Goal: Task Accomplishment & Management: Use online tool/utility

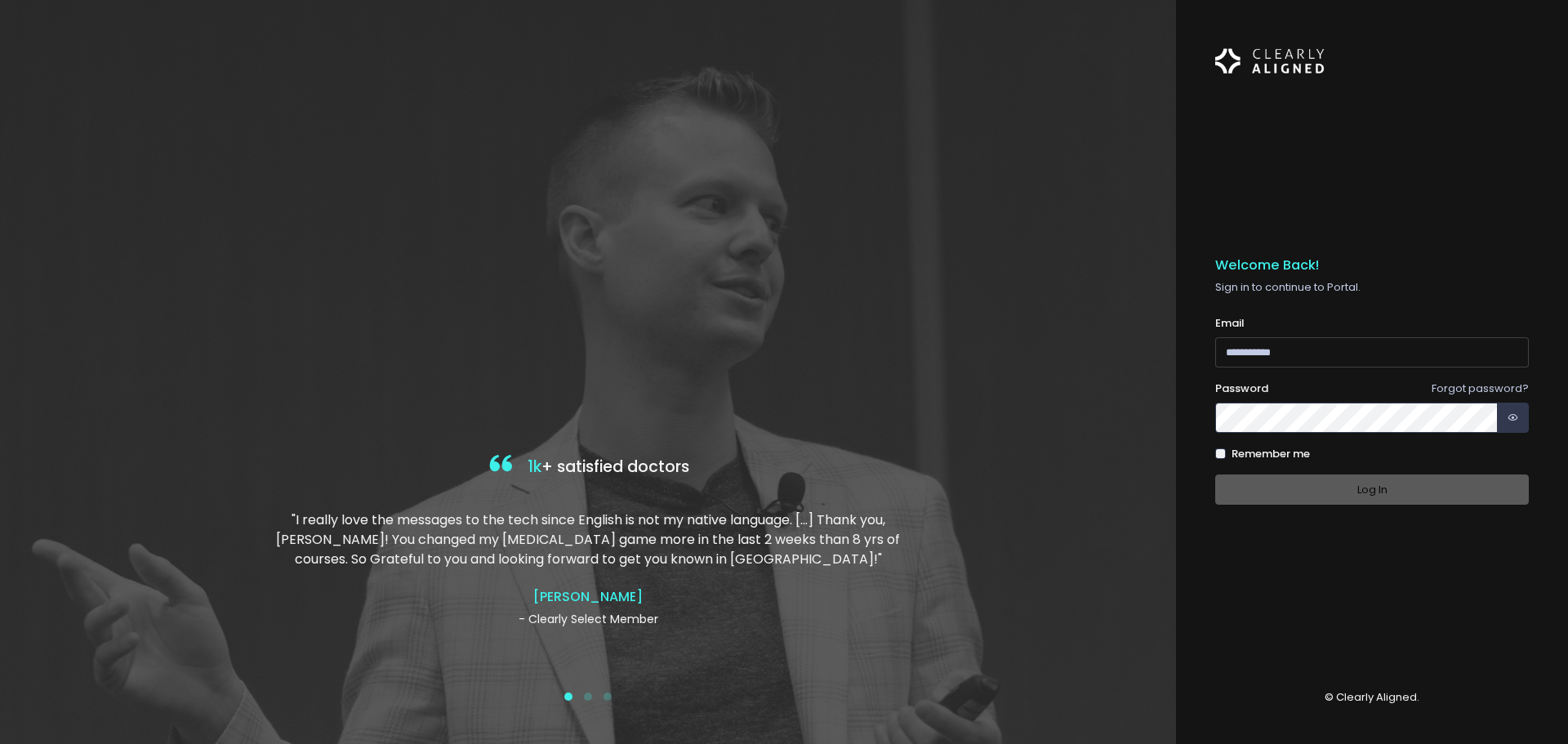
click at [1302, 348] on input "email" at bounding box center [1371, 352] width 314 height 30
paste input "**********"
type input "**********"
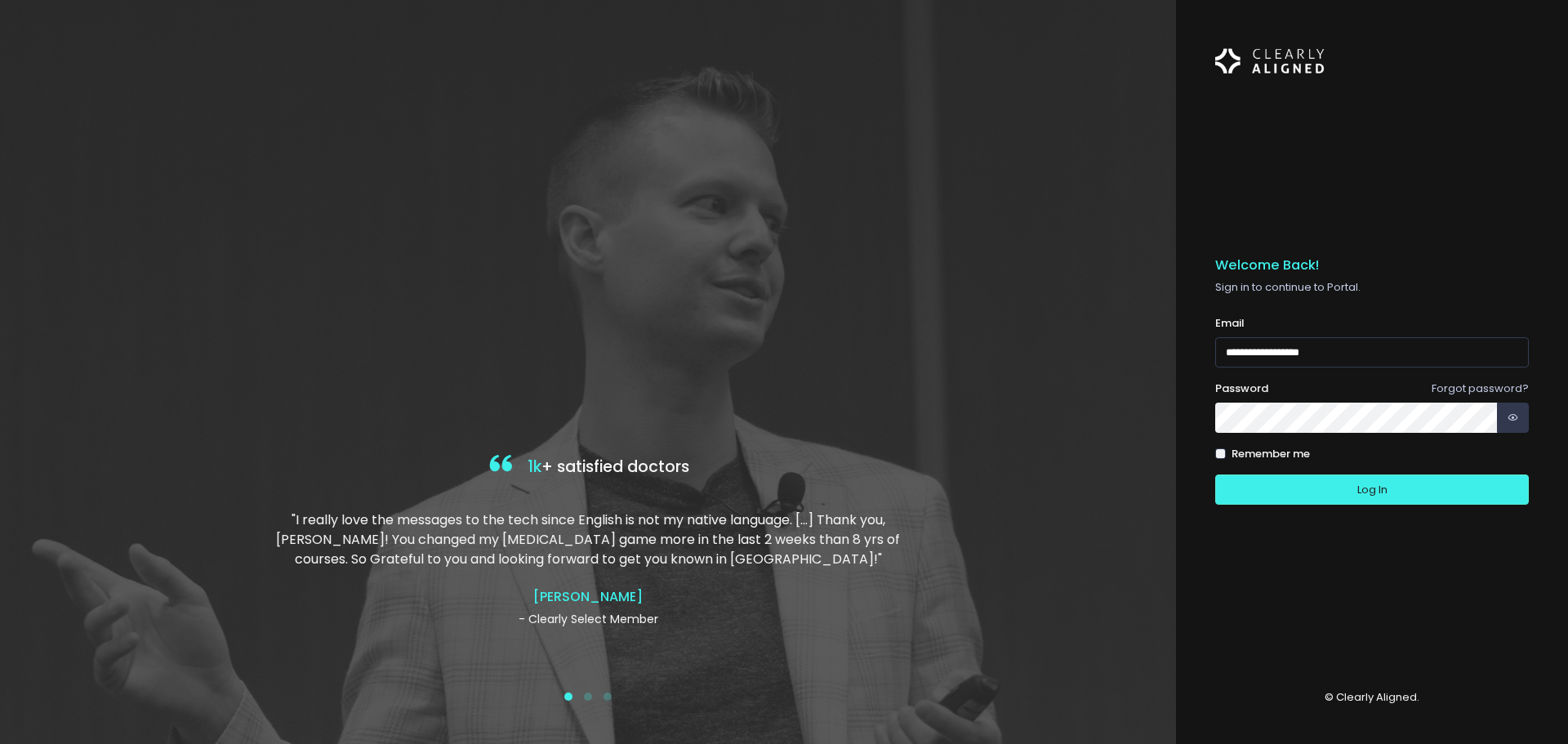
click at [1215, 474] on button "Log In" at bounding box center [1371, 489] width 314 height 30
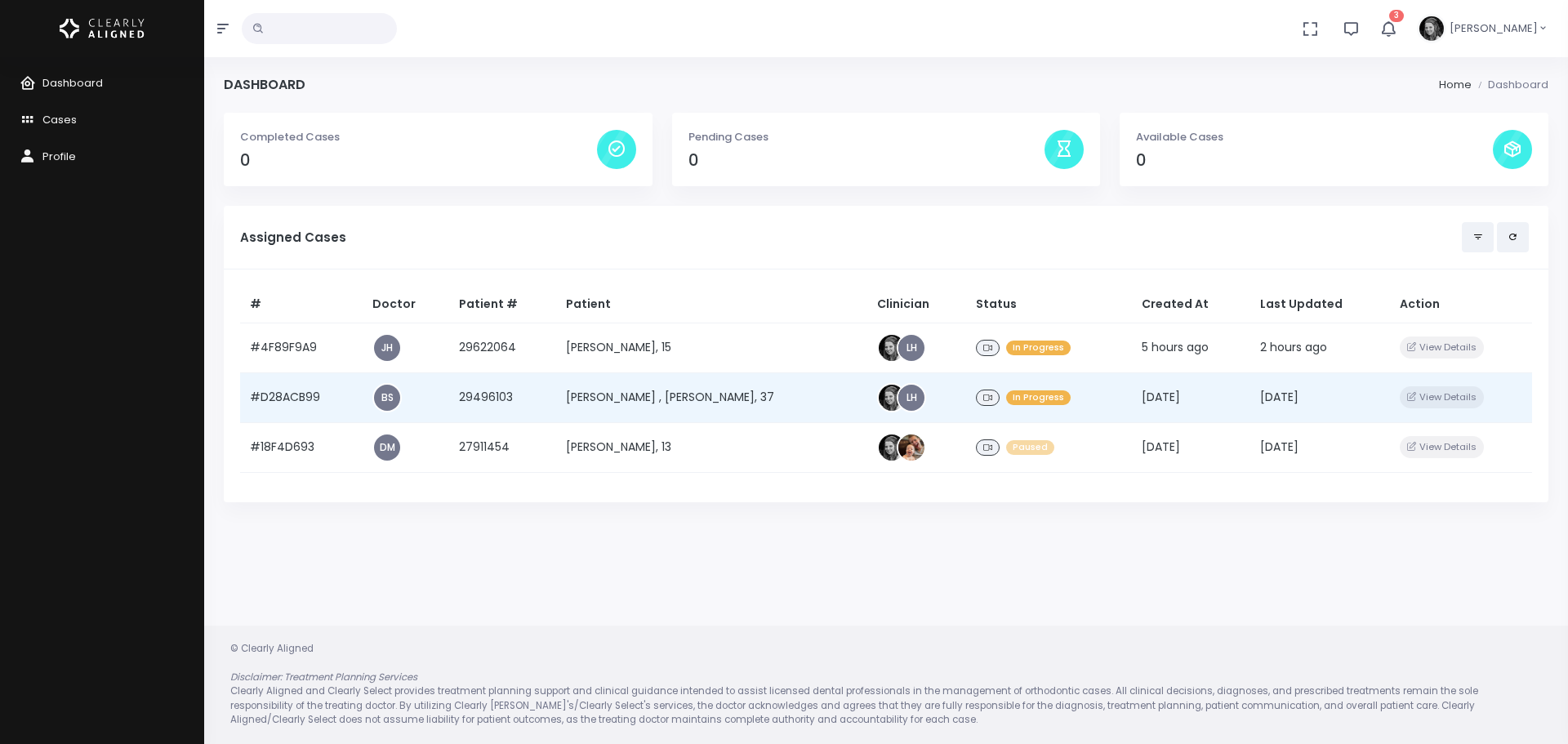
click at [289, 396] on td "#D28ACB99" at bounding box center [301, 397] width 123 height 50
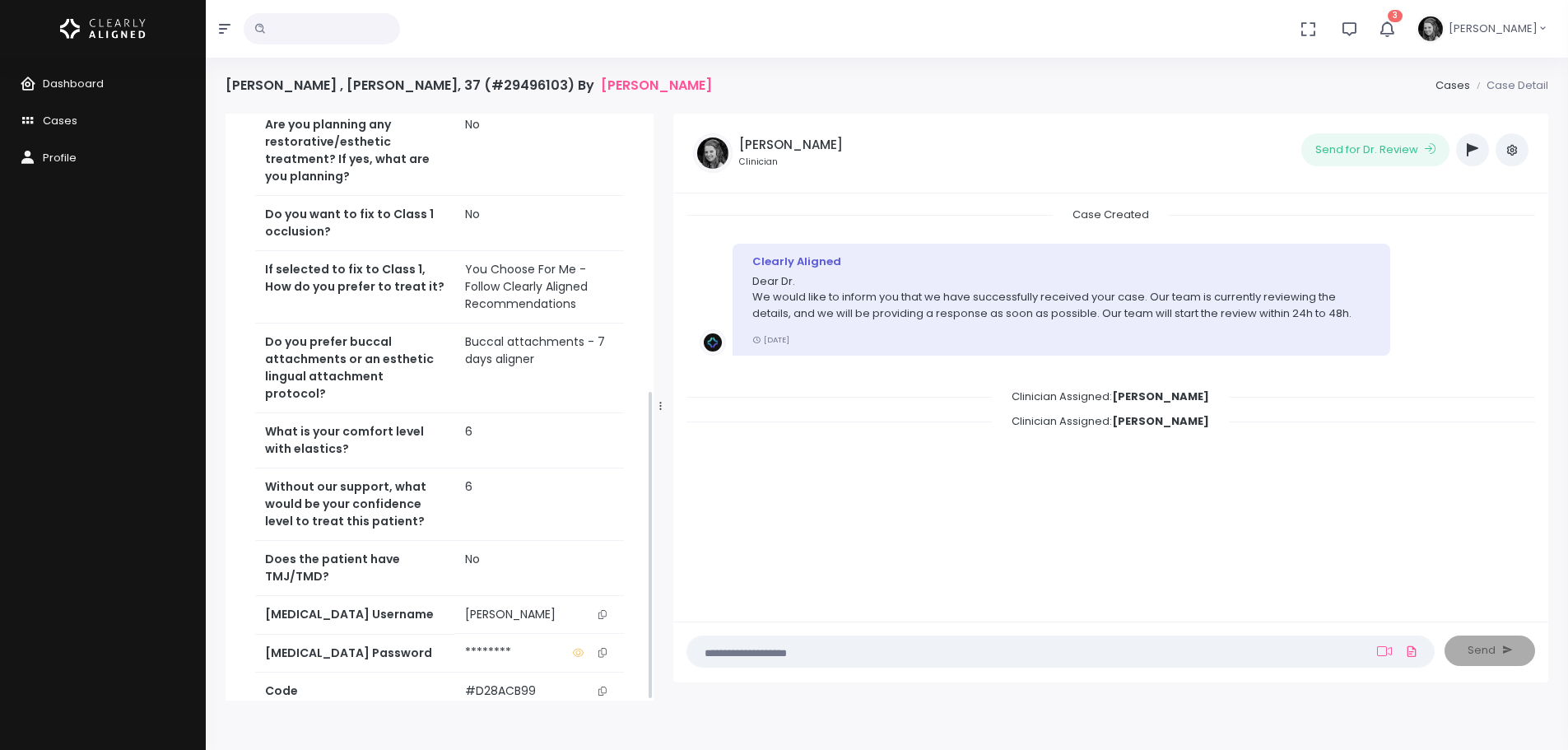
scroll to position [524, 0]
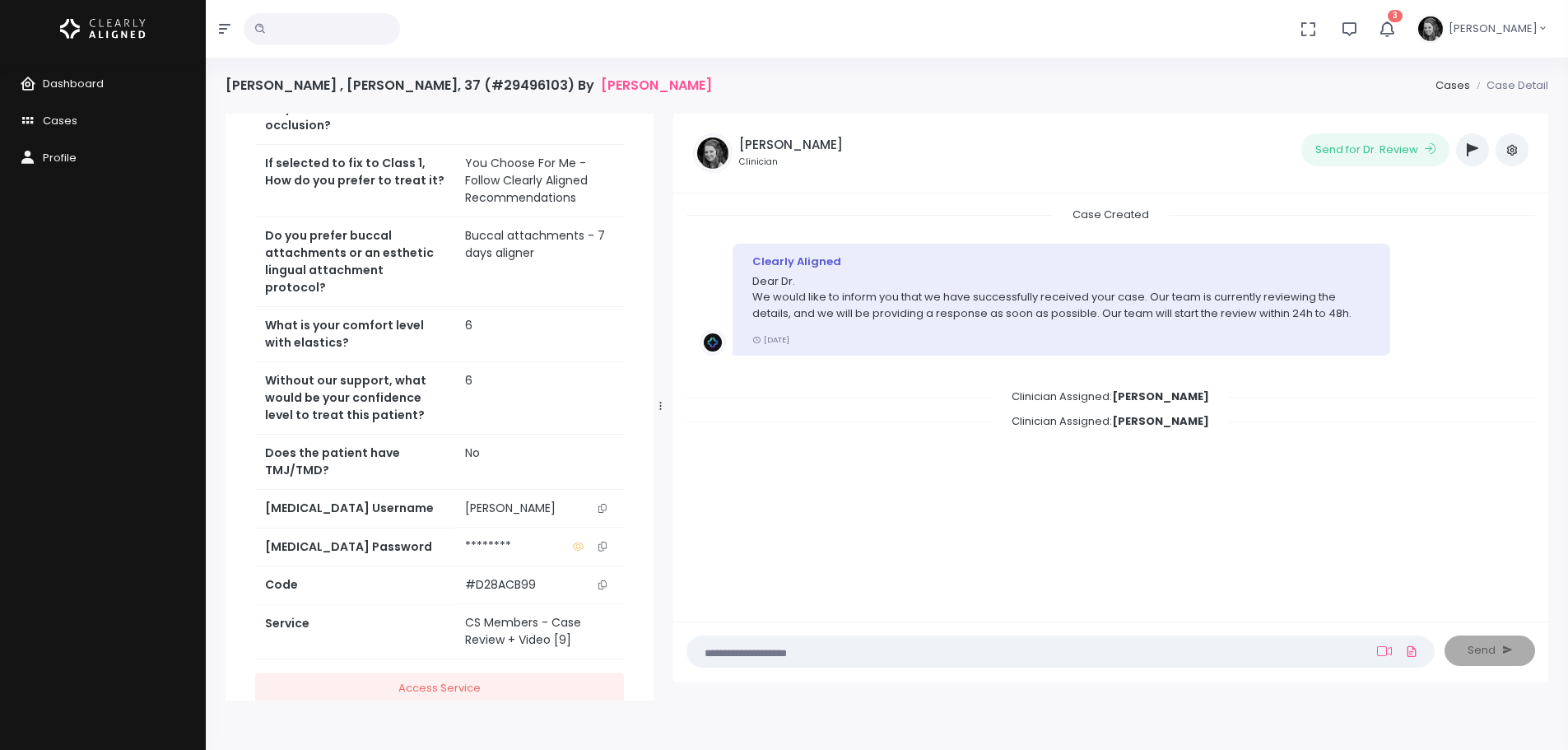
click at [605, 504] on icon "scrollable content" at bounding box center [602, 508] width 8 height 9
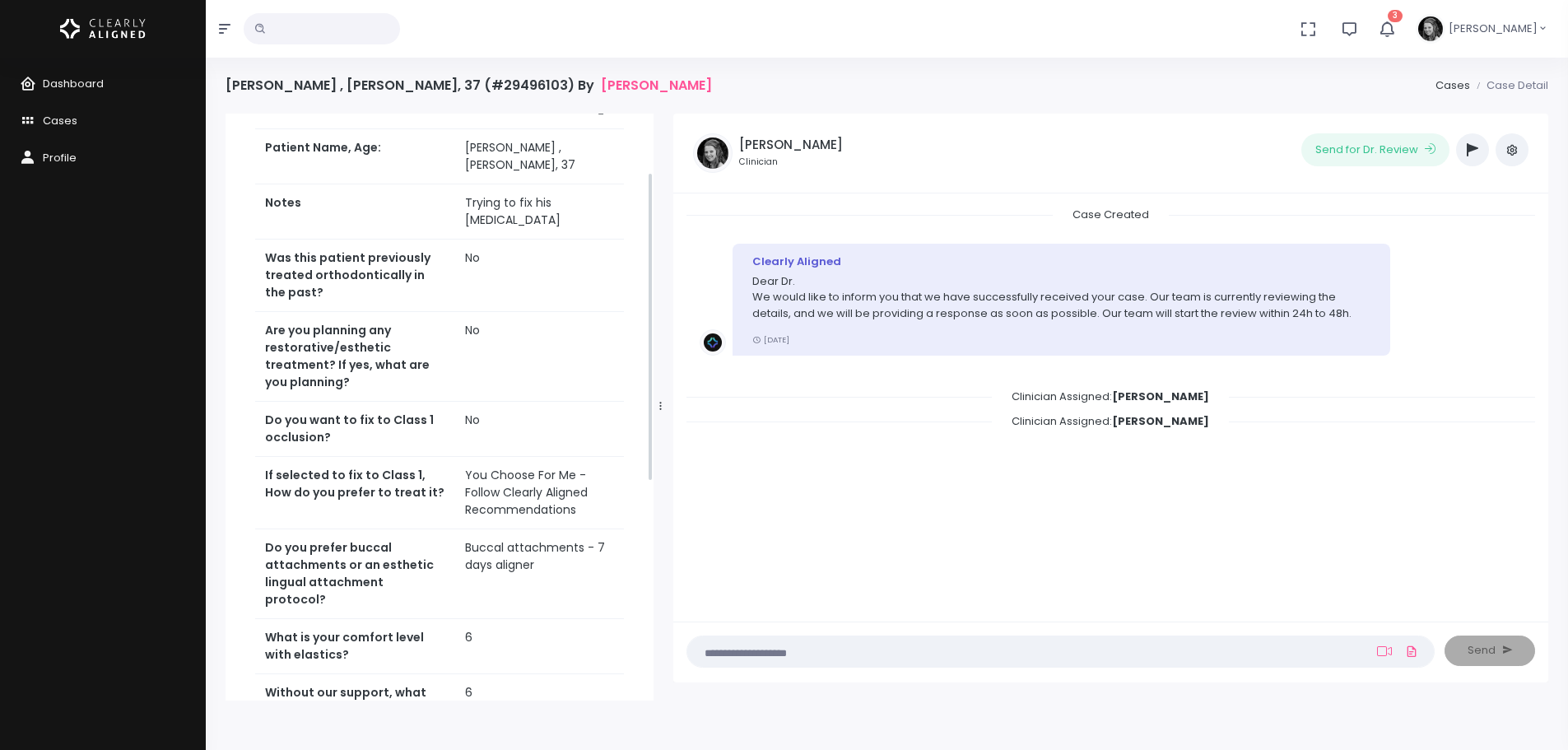
scroll to position [0, 0]
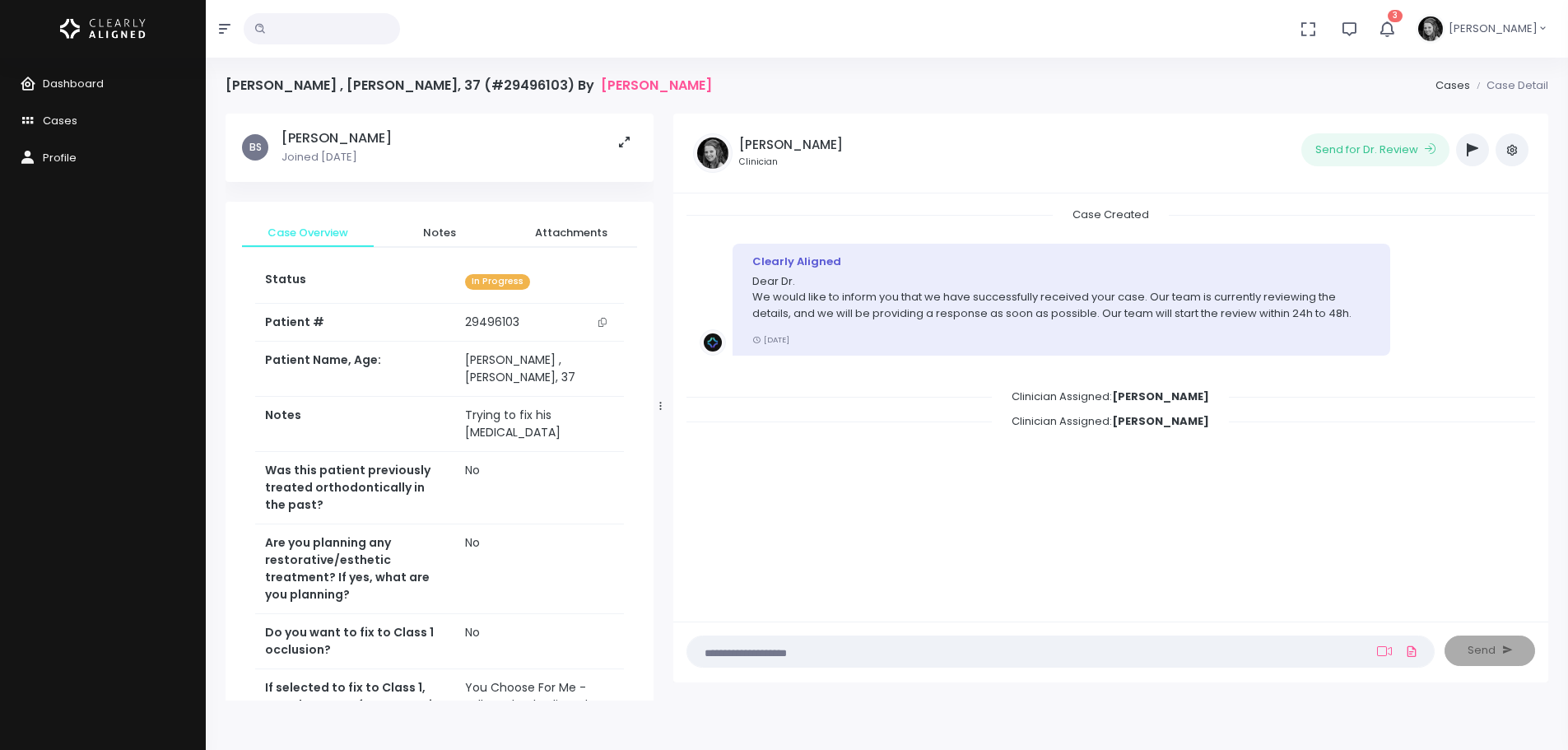
click at [605, 321] on icon "scrollable content" at bounding box center [602, 322] width 8 height 9
click at [95, 83] on span "Dashboard" at bounding box center [73, 83] width 61 height 15
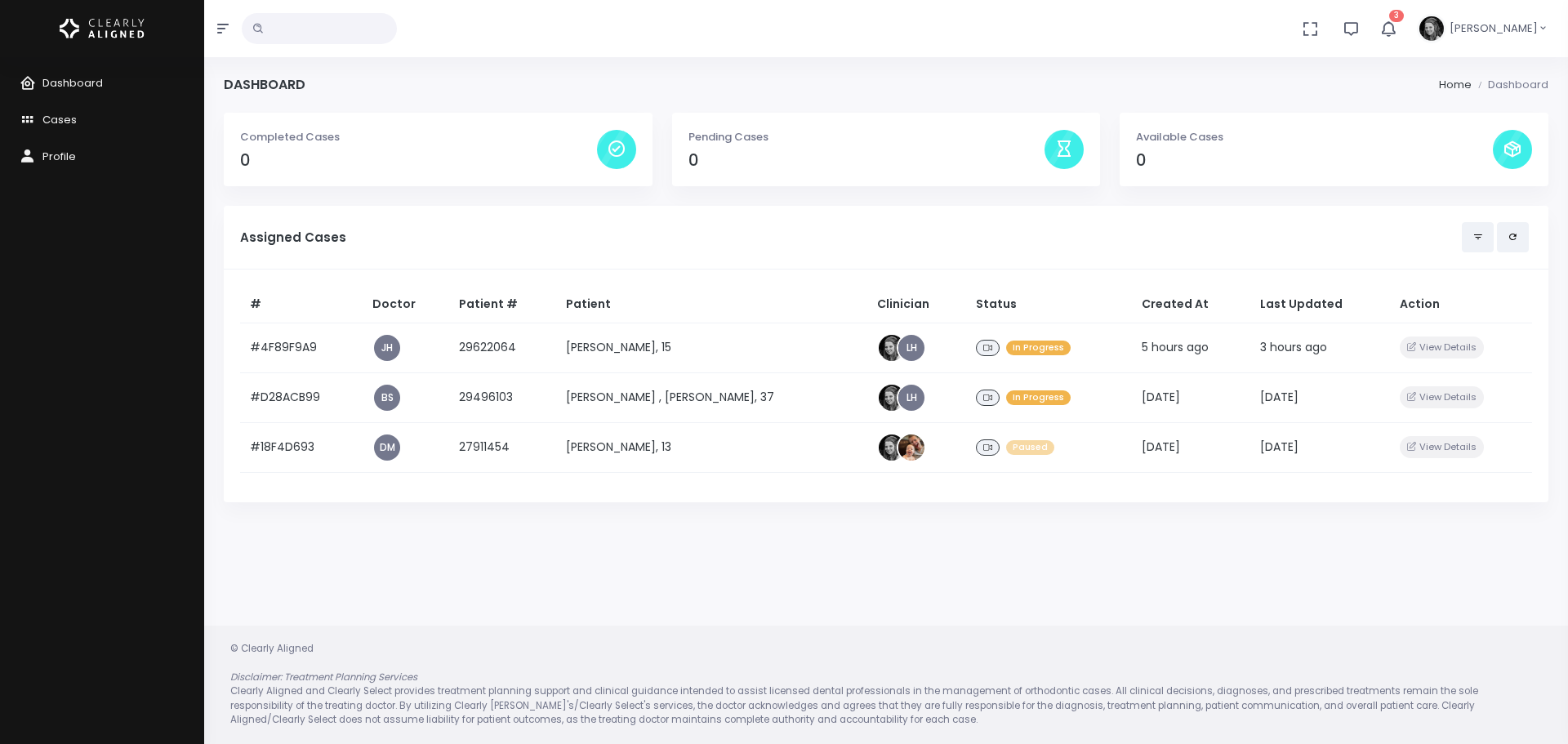
click at [1397, 20] on icon "button" at bounding box center [1388, 29] width 18 height 18
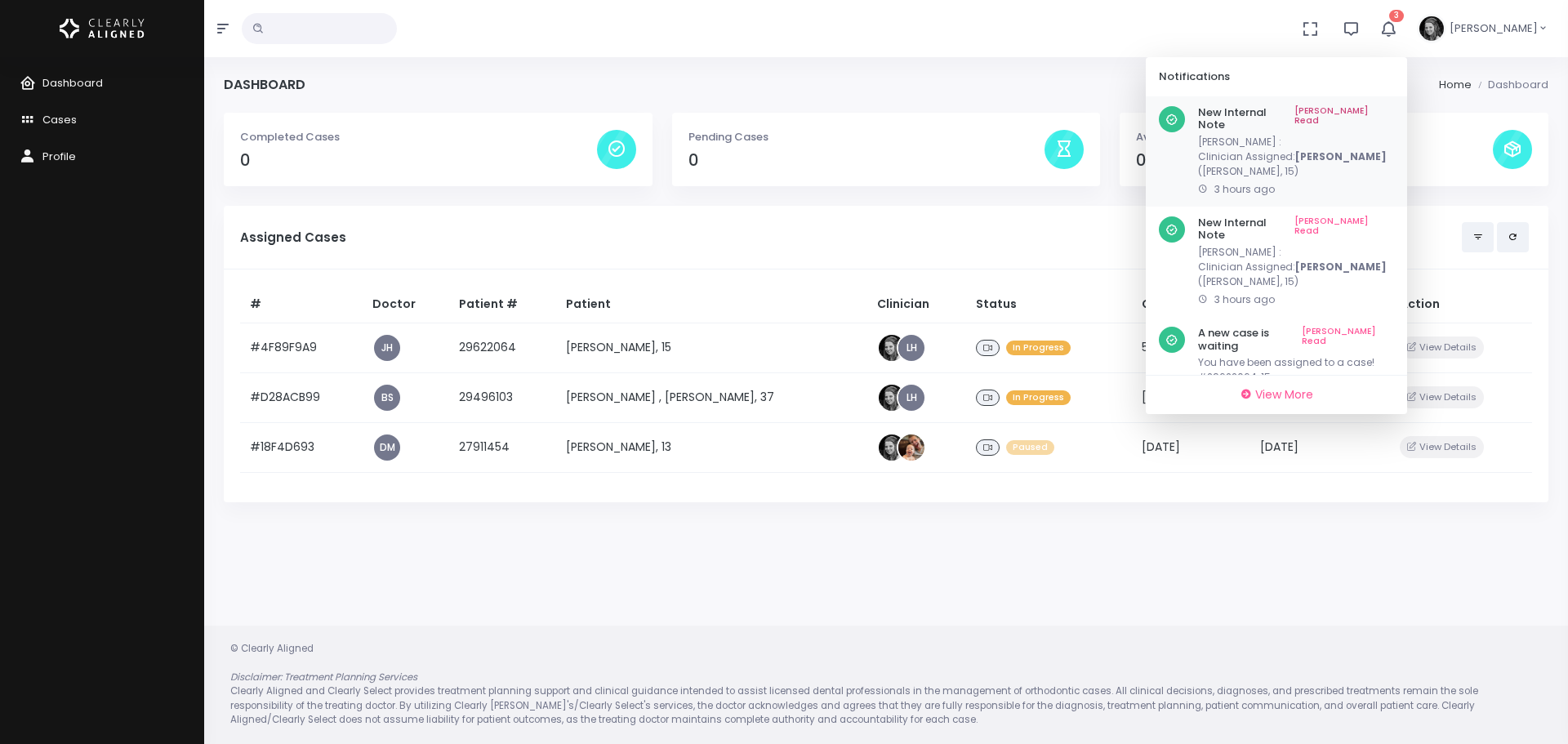
click at [1390, 107] on link "[PERSON_NAME] Read" at bounding box center [1343, 119] width 99 height 25
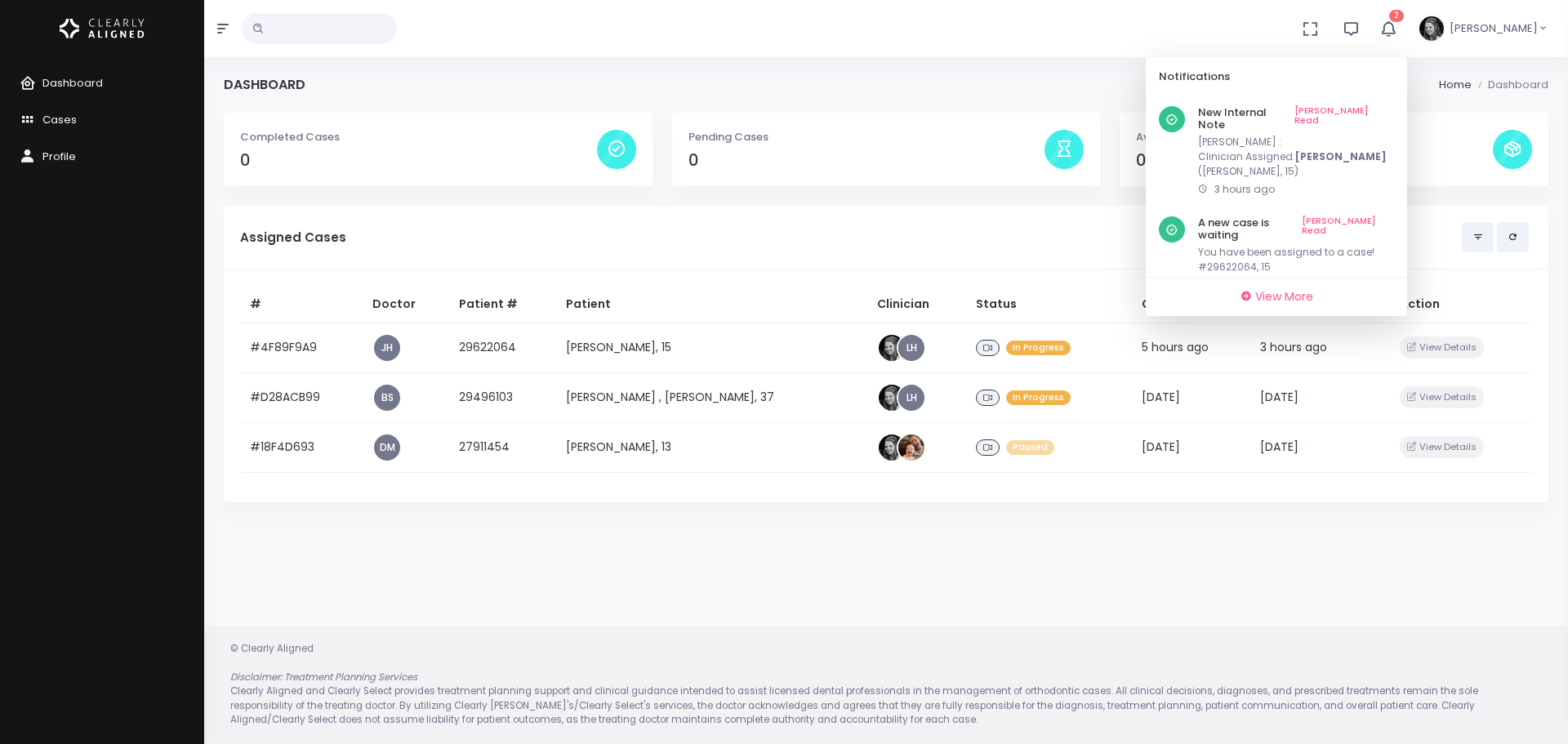
click at [1390, 107] on link "[PERSON_NAME] Read" at bounding box center [1343, 119] width 99 height 25
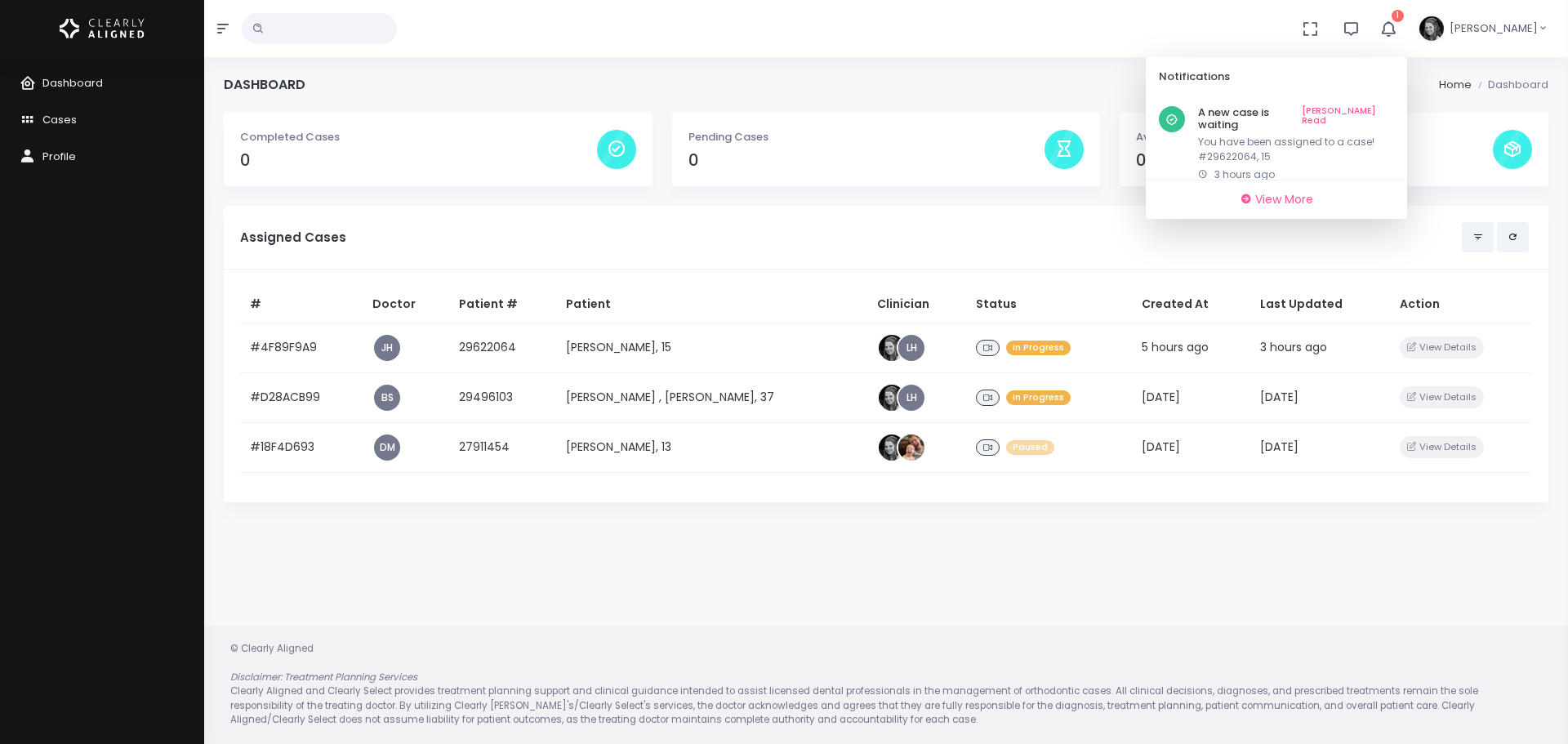
click at [1390, 107] on link "[PERSON_NAME] Read" at bounding box center [1347, 119] width 92 height 25
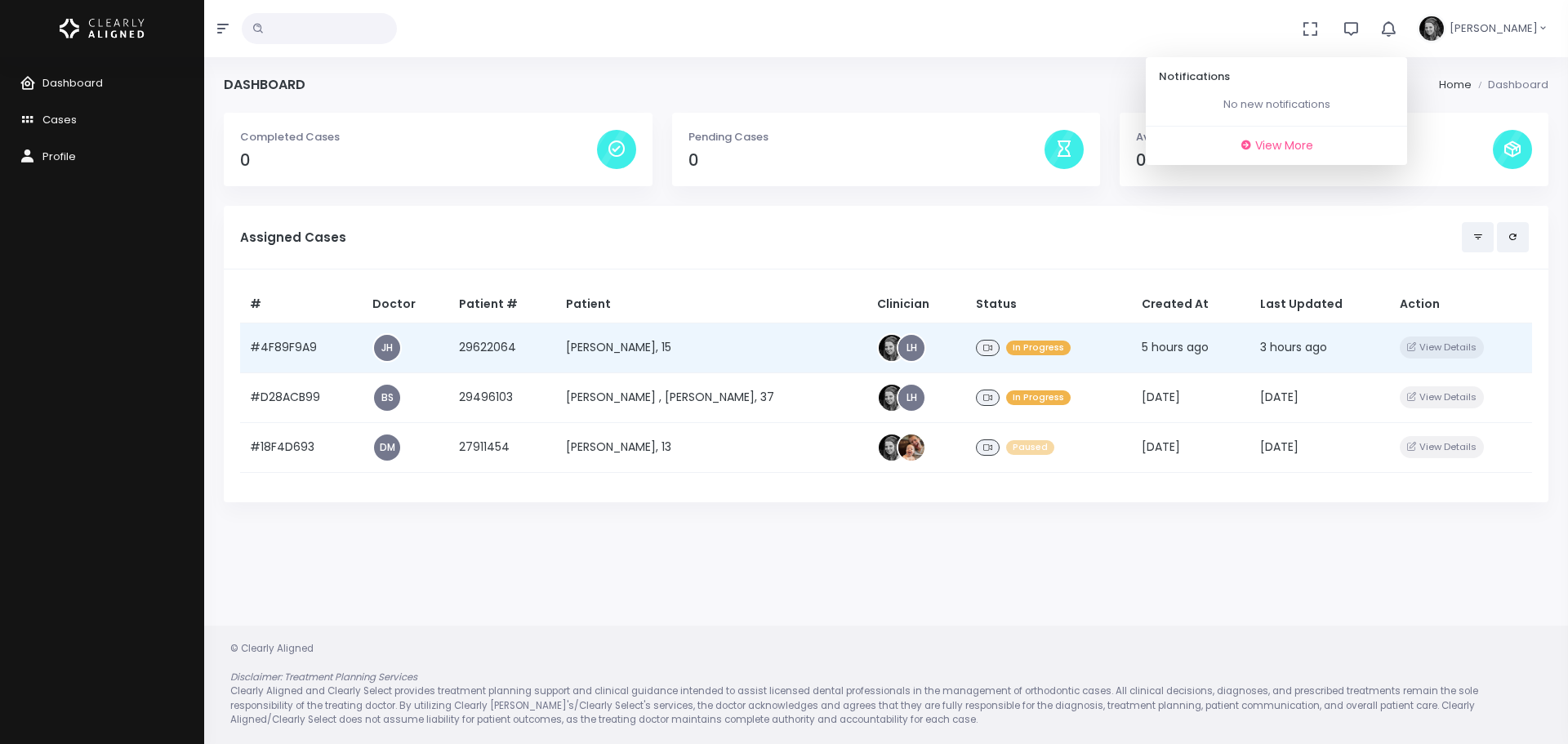
click at [262, 345] on td "#4F89F9A9" at bounding box center [301, 348] width 123 height 50
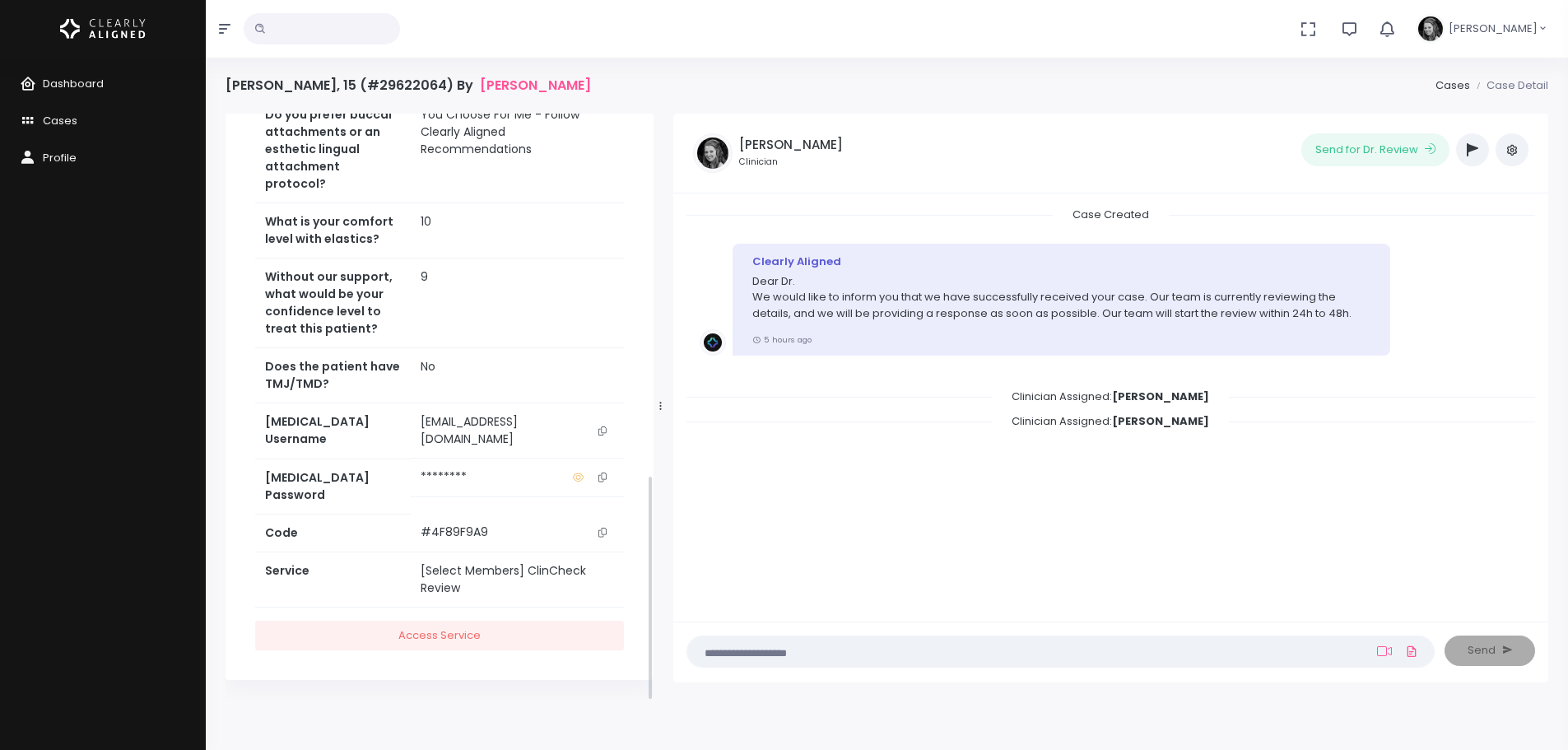
scroll to position [938, 0]
click at [604, 435] on icon "scrollable content" at bounding box center [602, 431] width 8 height 9
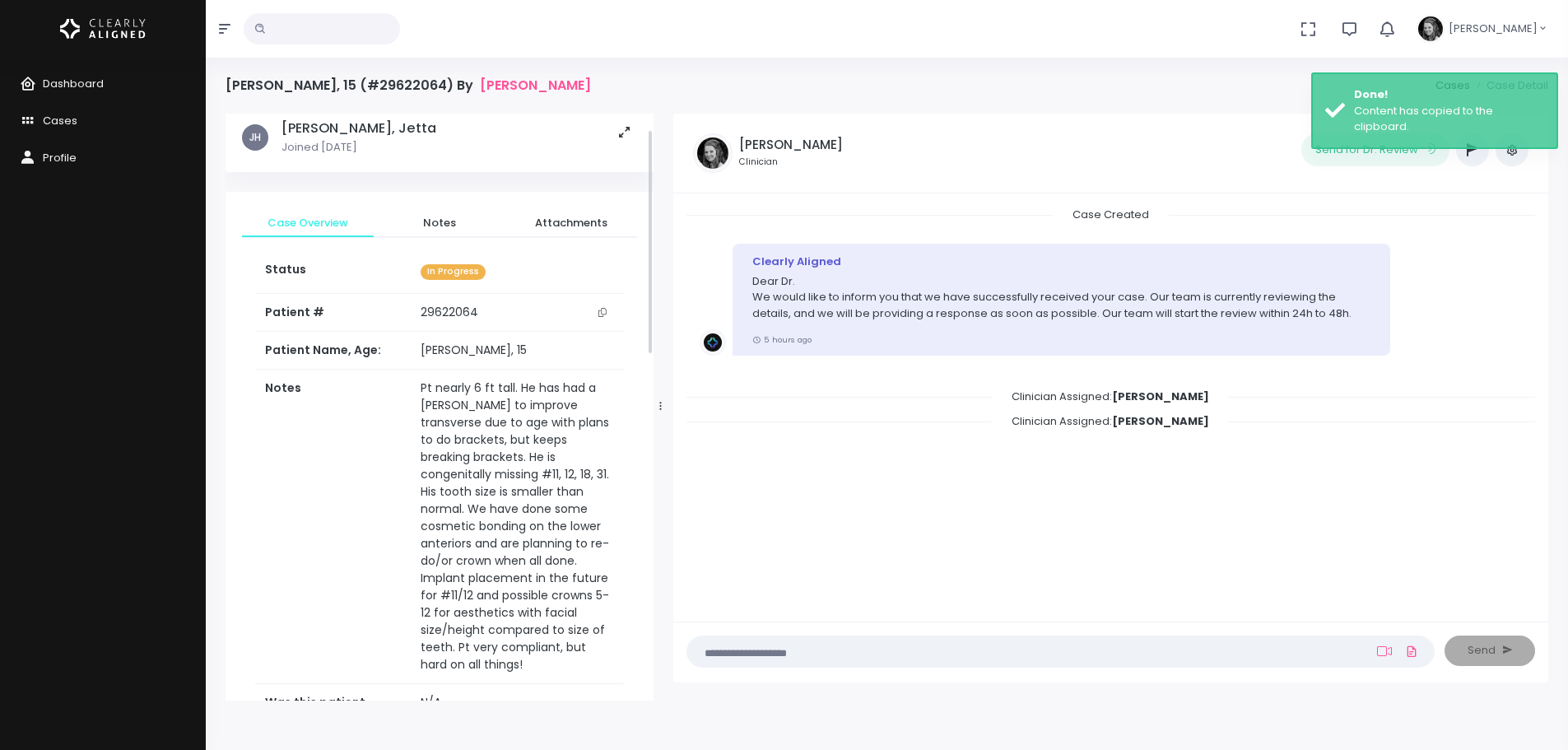
scroll to position [0, 0]
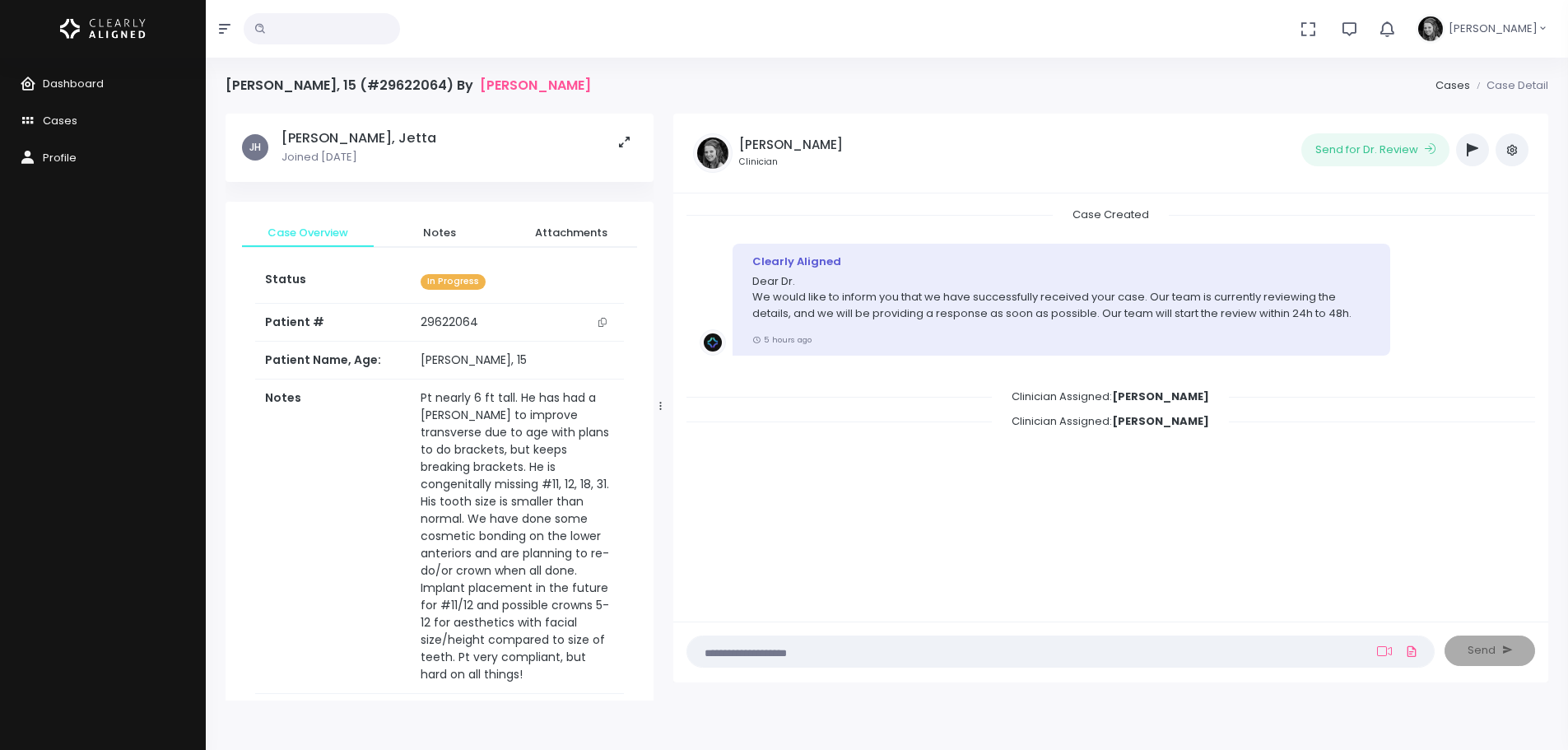
click at [608, 325] on button "scrollable content" at bounding box center [602, 322] width 23 height 17
